Goal: Navigation & Orientation: Find specific page/section

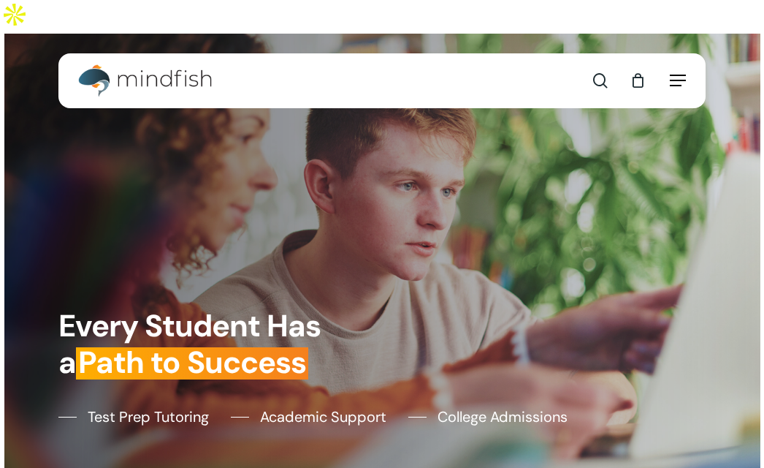
click at [676, 73] on span "Navigation Menu" at bounding box center [678, 80] width 16 height 15
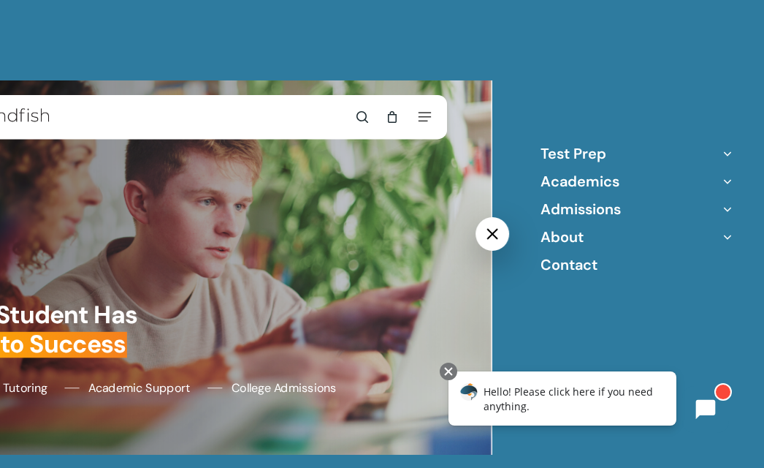
click at [731, 235] on icon "Off Canvas Menu" at bounding box center [727, 236] width 20 height 20
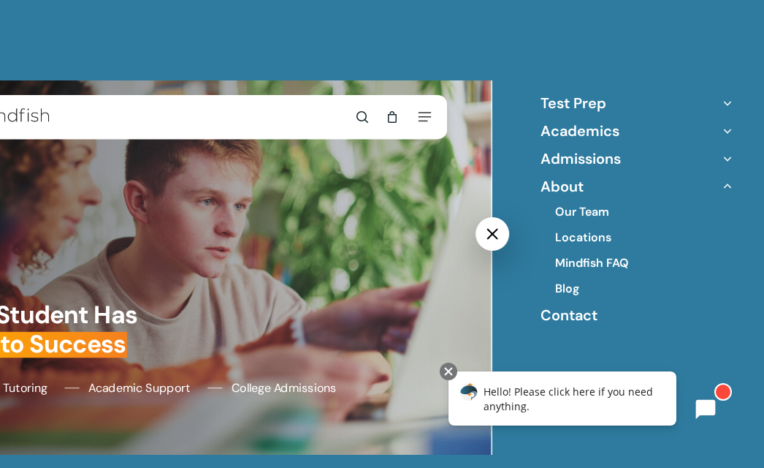
click at [492, 234] on link "Close Menu" at bounding box center [492, 234] width 0 height 0
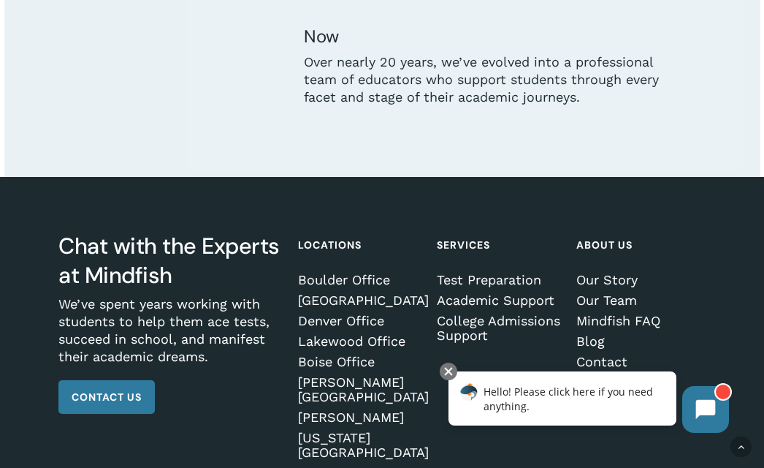
scroll to position [3846, 0]
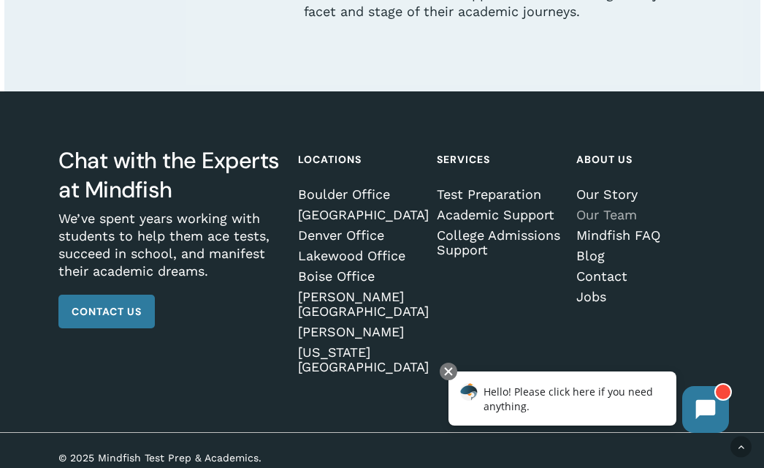
click at [611, 222] on link "Our Team" at bounding box center [639, 214] width 126 height 15
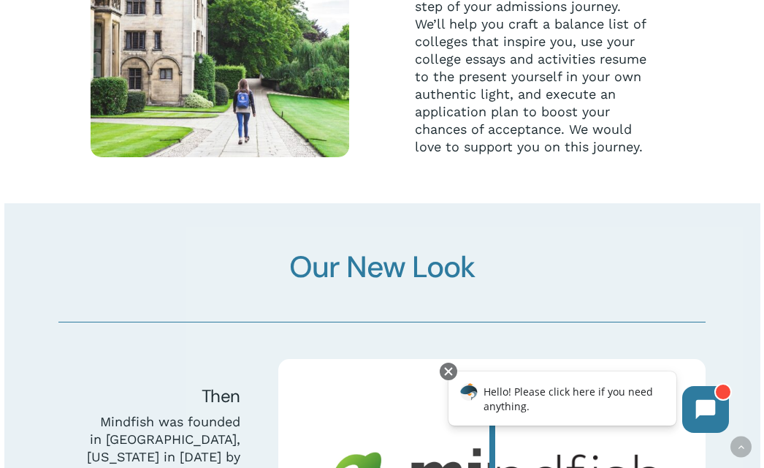
scroll to position [400, 0]
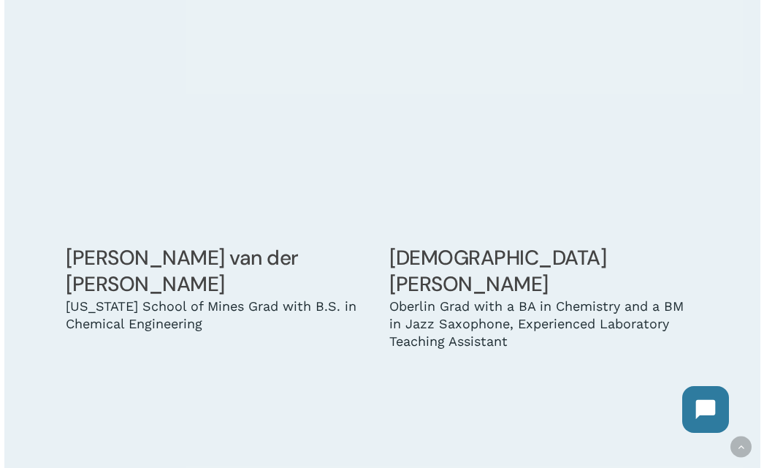
scroll to position [9489, 0]
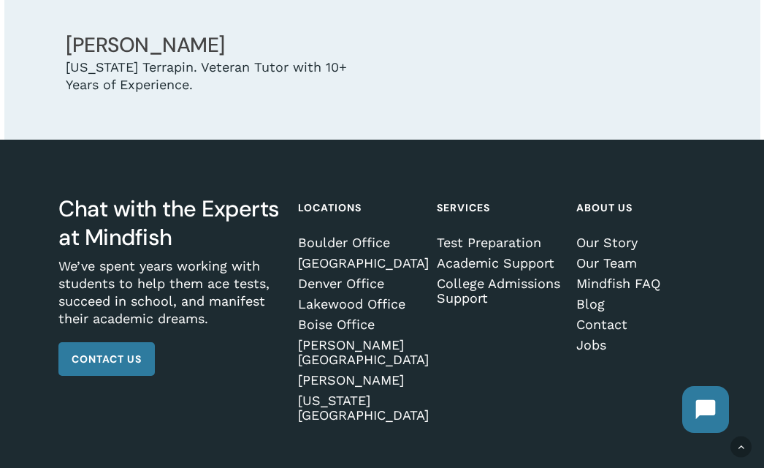
drag, startPoint x: 770, startPoint y: 19, endPoint x: 766, endPoint y: 448, distance: 428.9
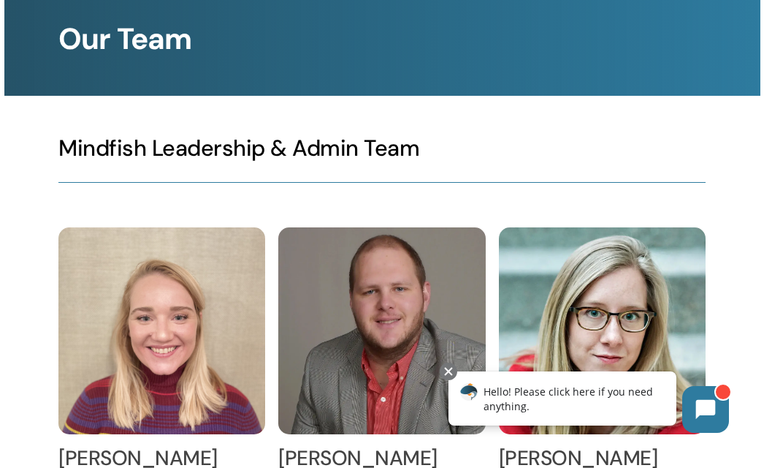
scroll to position [0, 0]
